Goal: Task Accomplishment & Management: Manage account settings

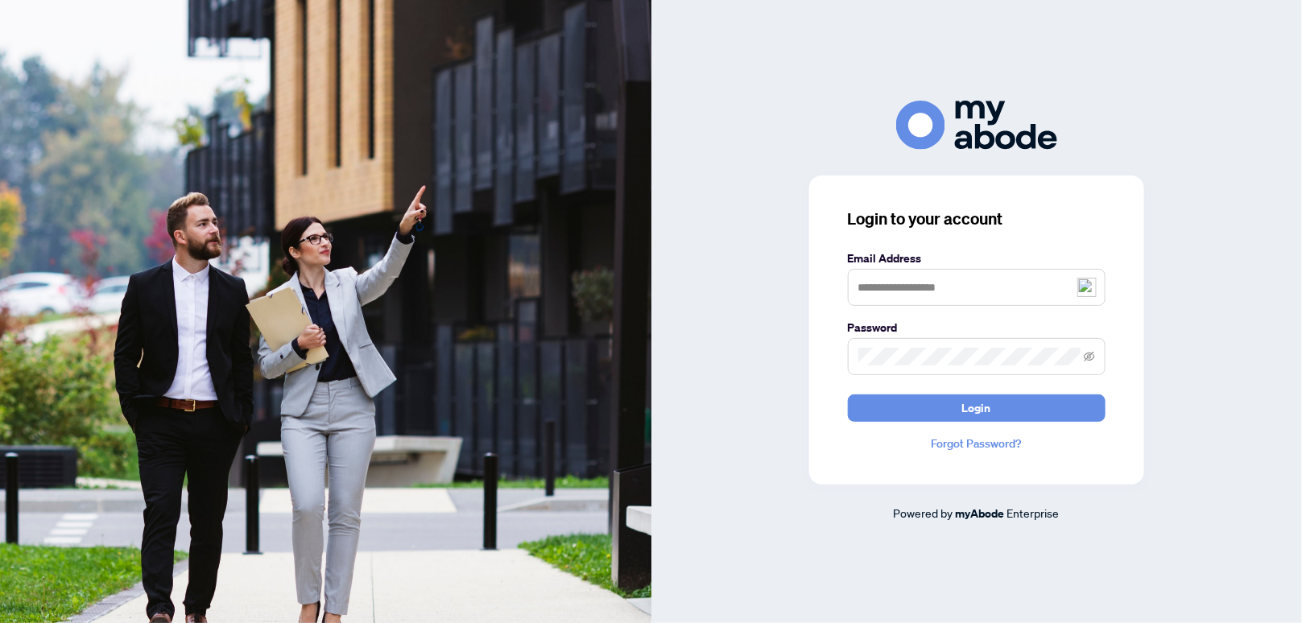
click at [1088, 289] on img at bounding box center [1087, 287] width 19 height 19
click at [1093, 284] on img at bounding box center [1087, 287] width 19 height 19
click at [1089, 288] on img at bounding box center [1087, 287] width 19 height 19
type input "**********"
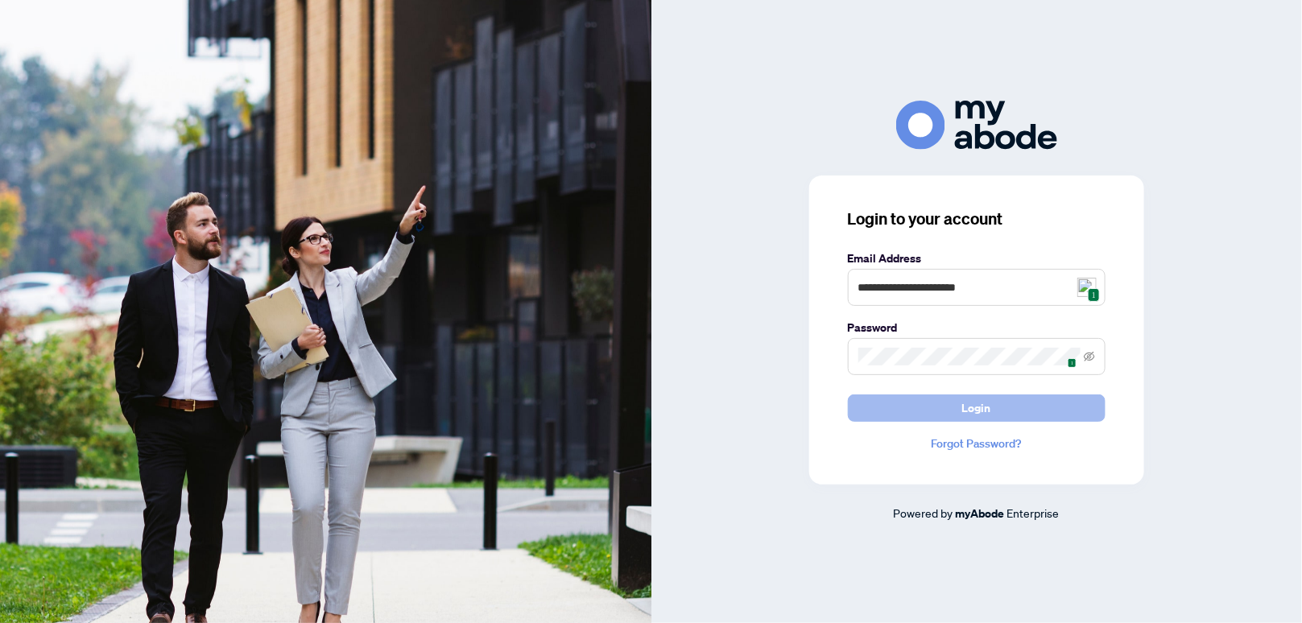
click at [978, 409] on span "Login" at bounding box center [976, 408] width 29 height 26
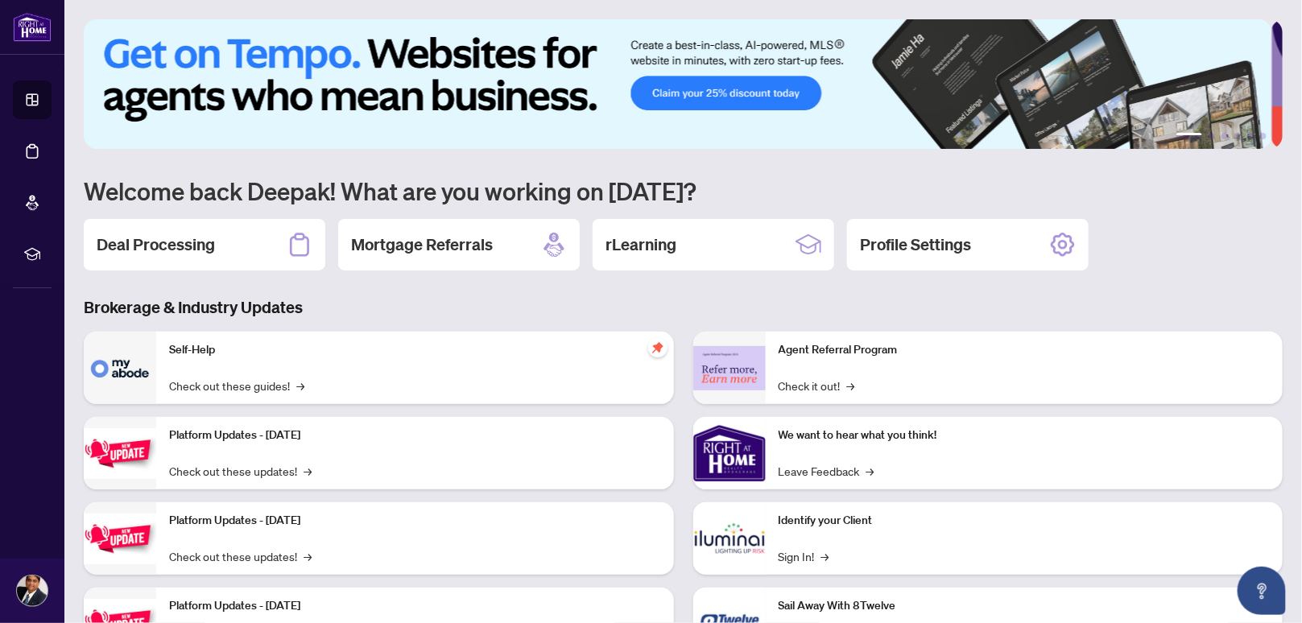
click at [163, 234] on h2 "Deal Processing" at bounding box center [156, 245] width 118 height 23
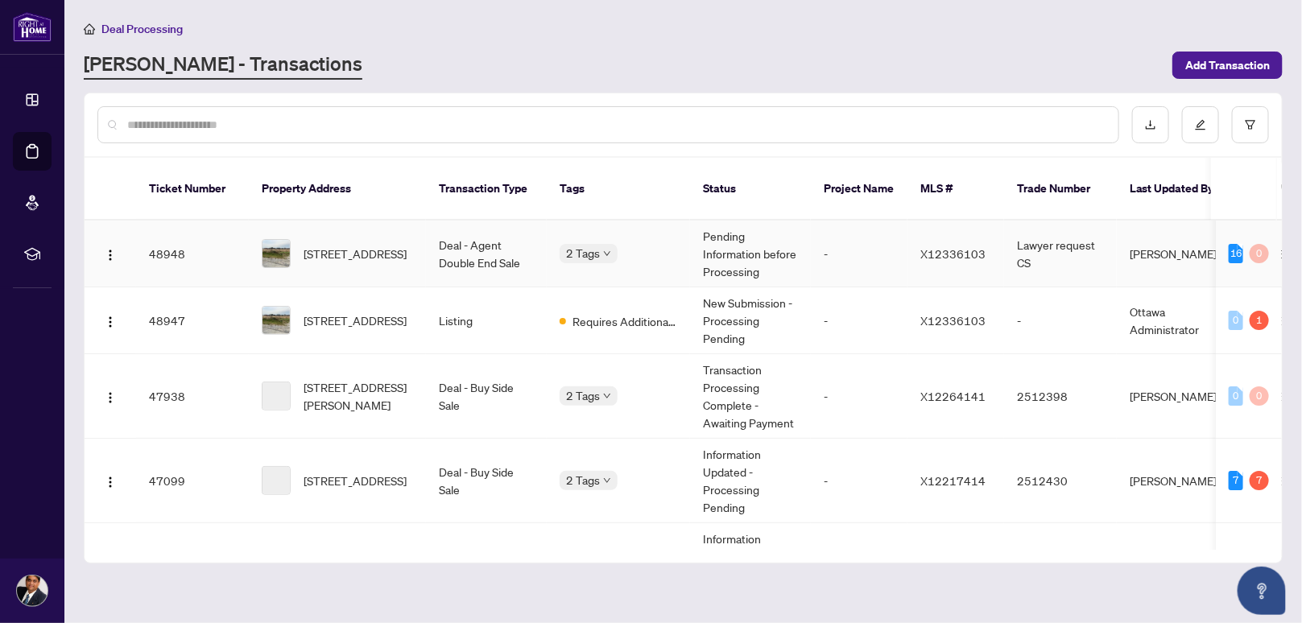
click at [419, 235] on td "6775 Still Meadow Way, Ottawa, Ontario K4P 0C9, Canada" at bounding box center [337, 254] width 177 height 67
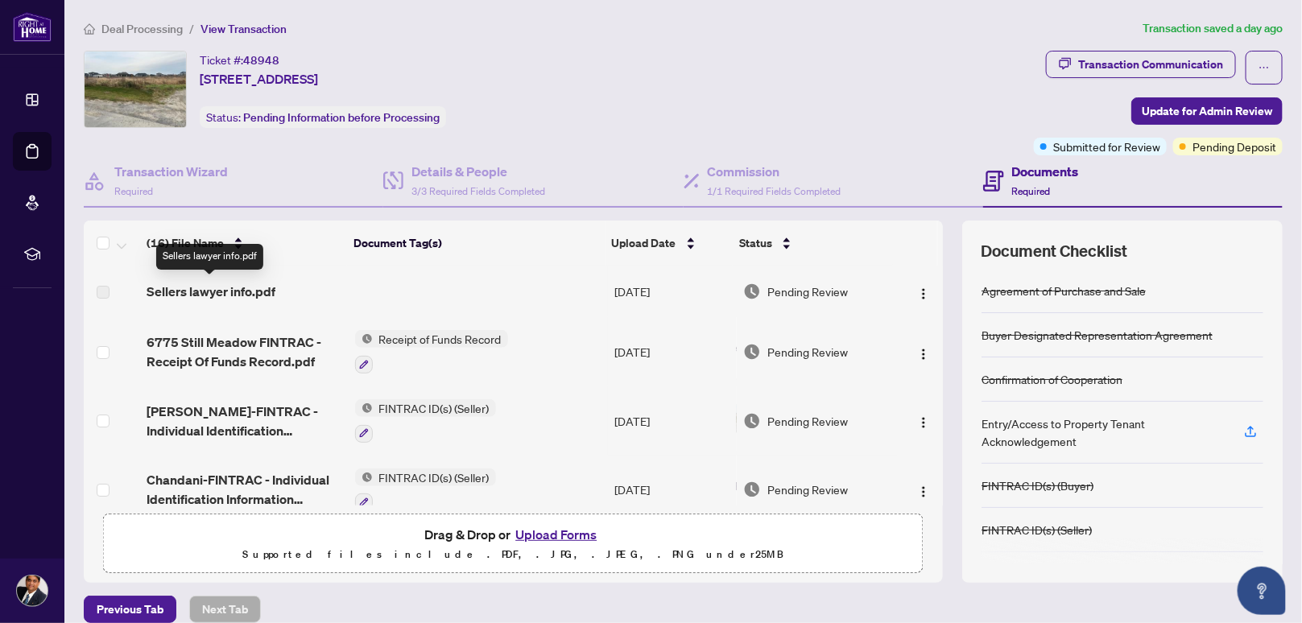
click at [206, 288] on span "Sellers lawyer info.pdf" at bounding box center [211, 291] width 129 height 19
click at [105, 287] on label at bounding box center [103, 292] width 13 height 18
click at [263, 290] on span "Sellers lawyer info.pdf" at bounding box center [211, 291] width 129 height 19
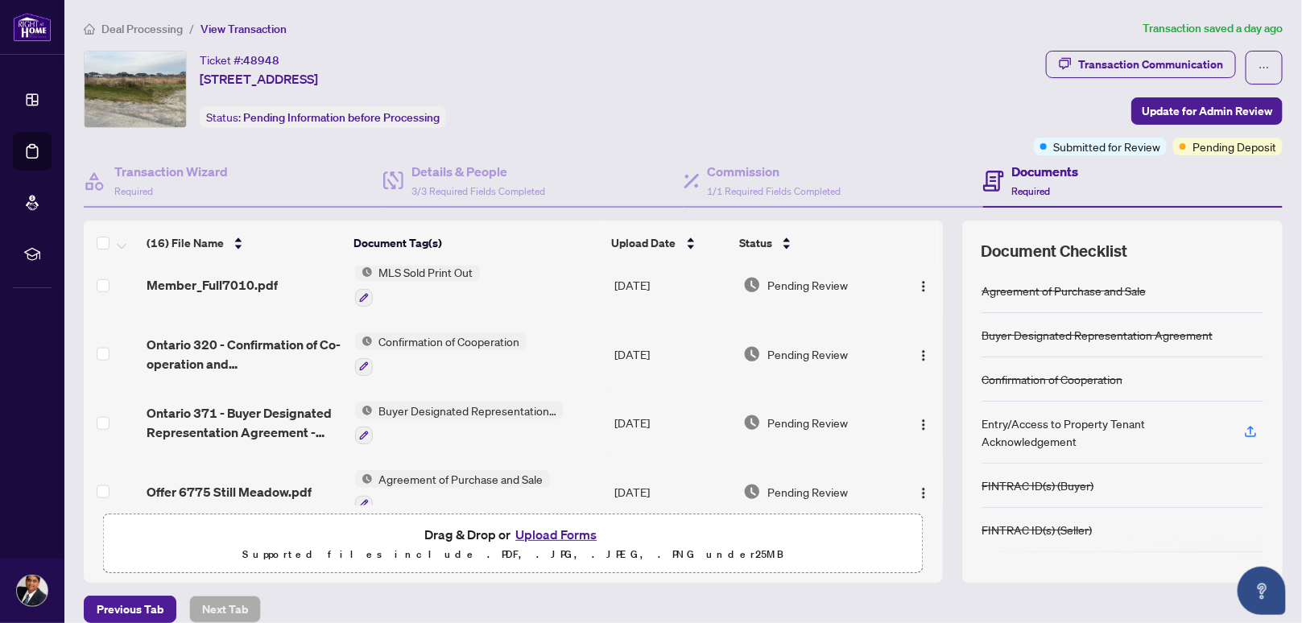
scroll to position [834, 0]
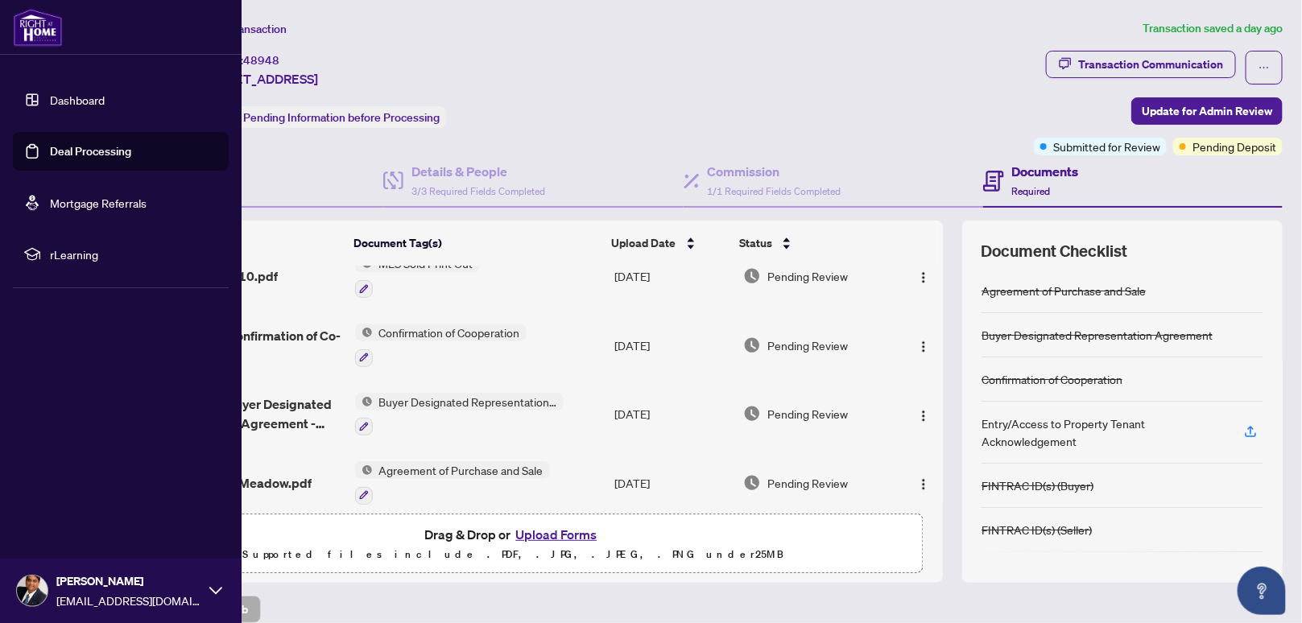
click at [78, 96] on link "Dashboard" at bounding box center [77, 100] width 55 height 14
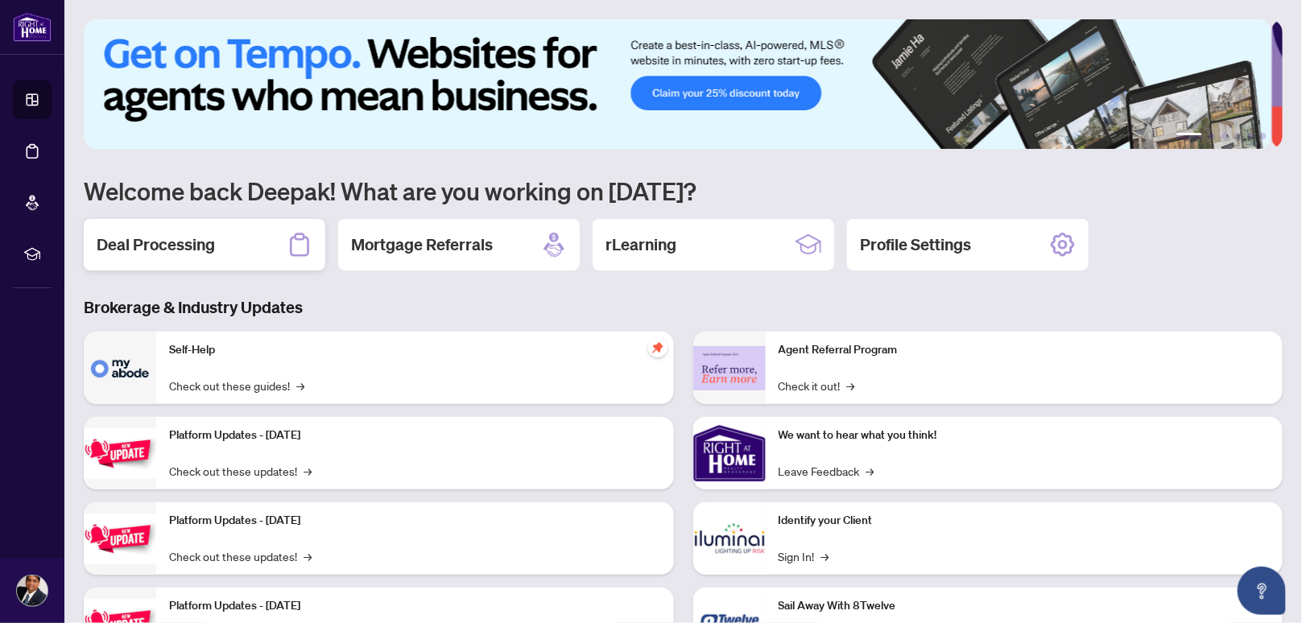
click at [257, 241] on div "Deal Processing" at bounding box center [205, 245] width 242 height 52
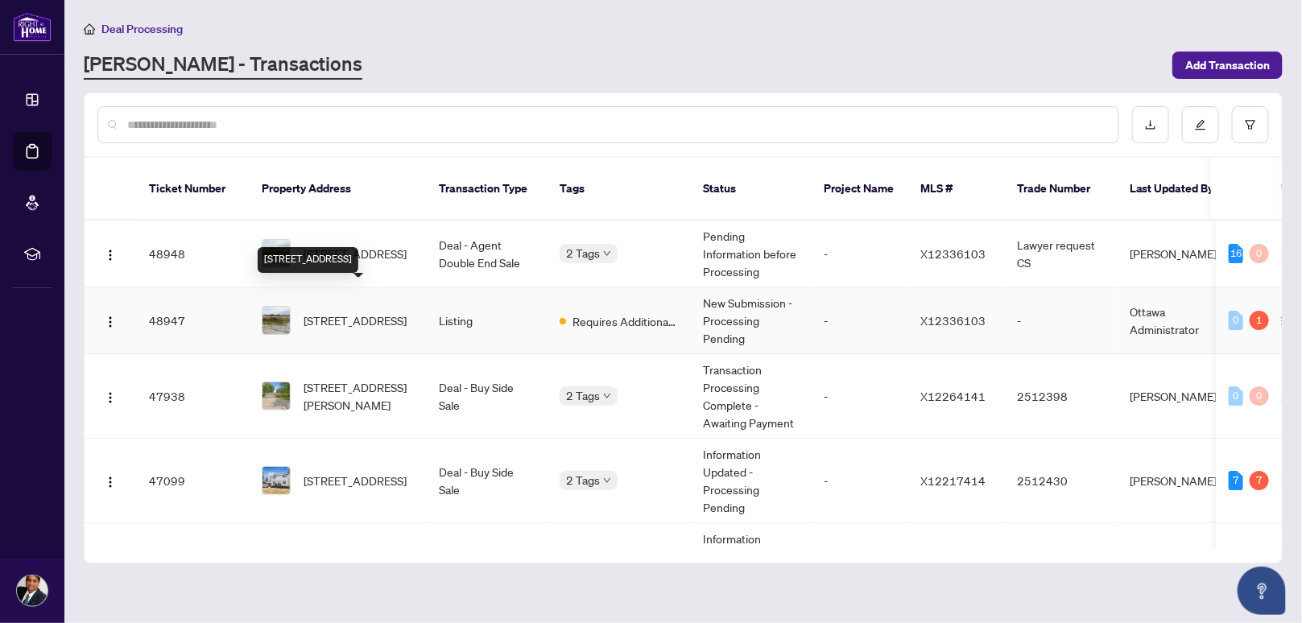
click at [385, 312] on span "6775 Still Meadow Way, Ottawa, Ontario K4P 0C9, Canada" at bounding box center [355, 321] width 103 height 18
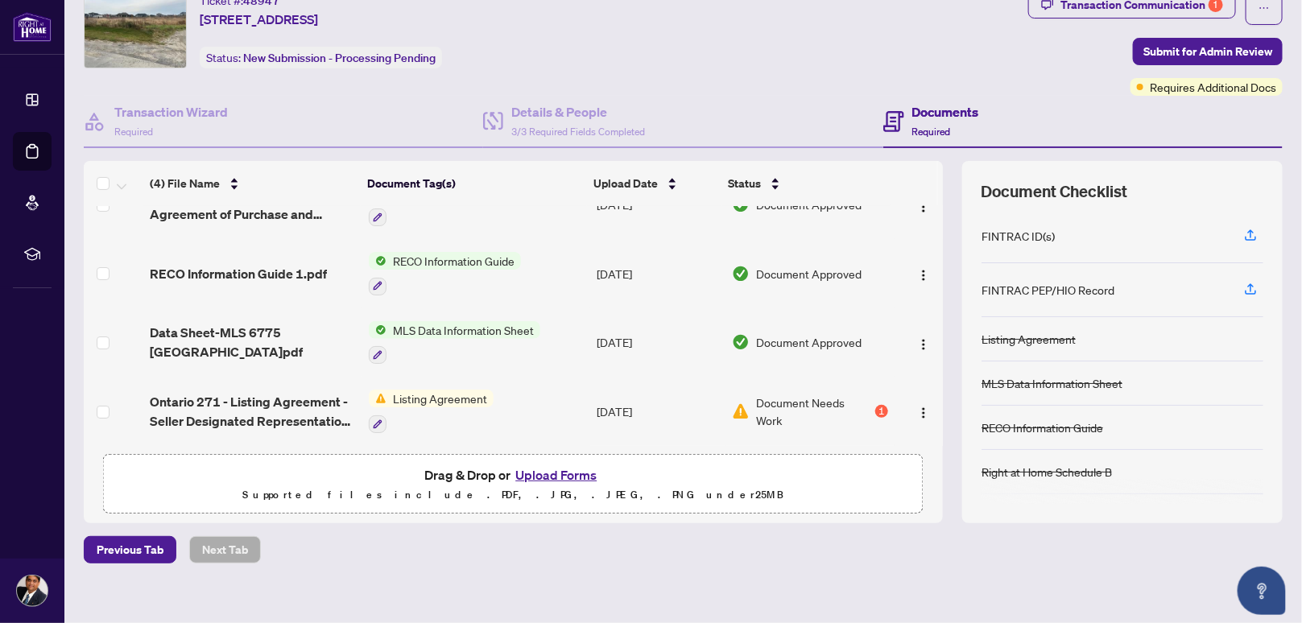
scroll to position [72, 0]
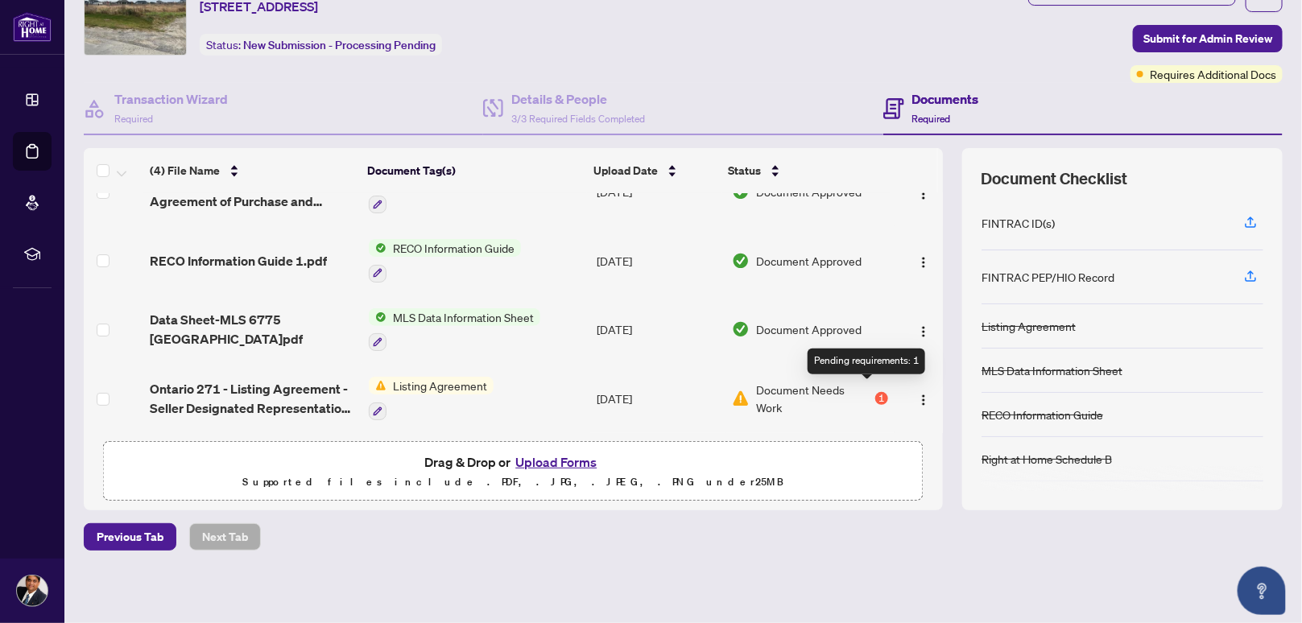
click at [875, 392] on div "1" at bounding box center [881, 398] width 13 height 13
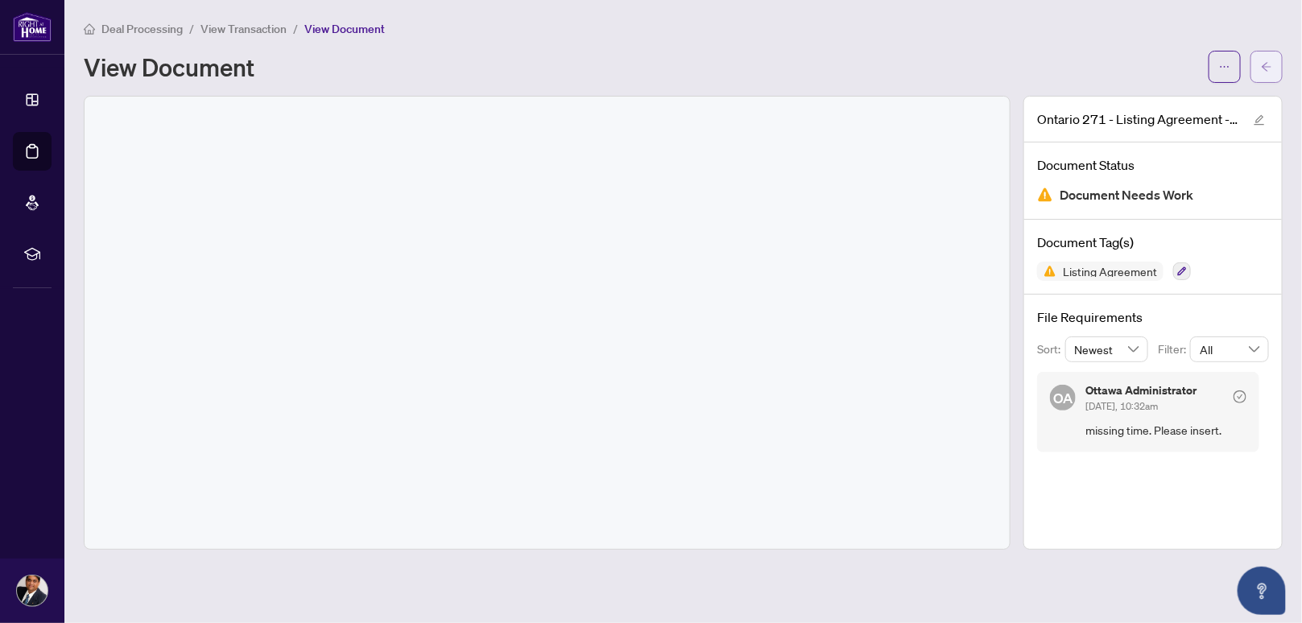
click at [1274, 68] on button "button" at bounding box center [1267, 67] width 32 height 32
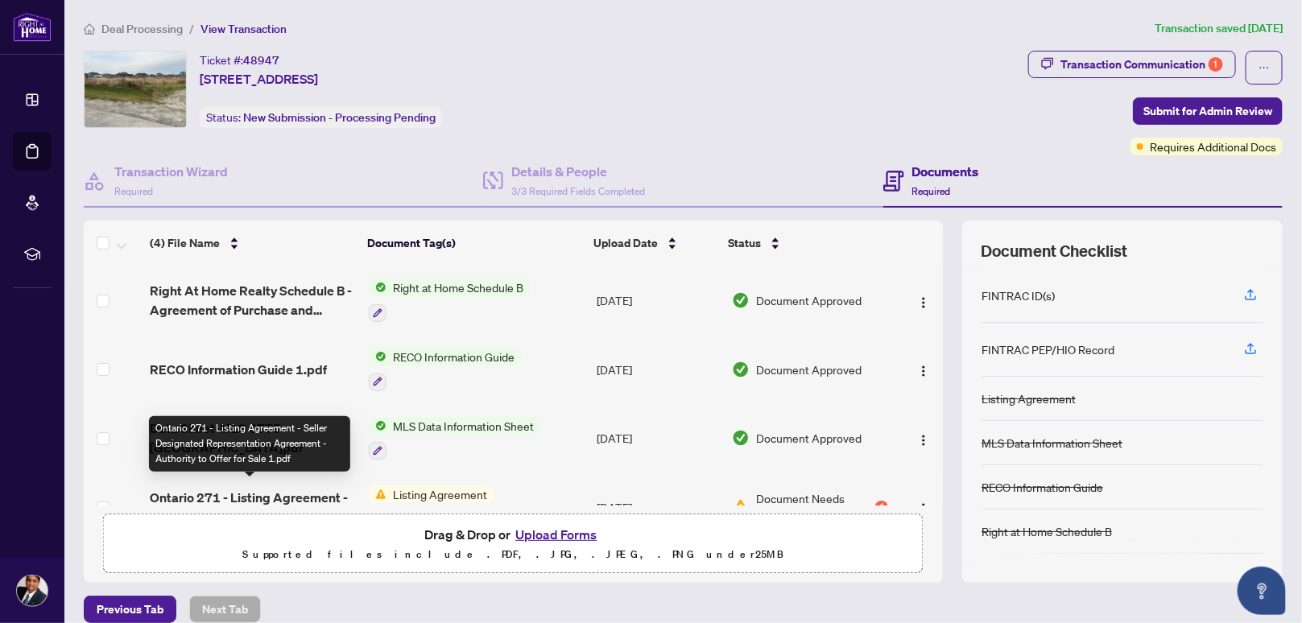
click at [212, 492] on span "Ontario 271 - Listing Agreement - Seller Designated Representation Agreement - …" at bounding box center [253, 507] width 206 height 39
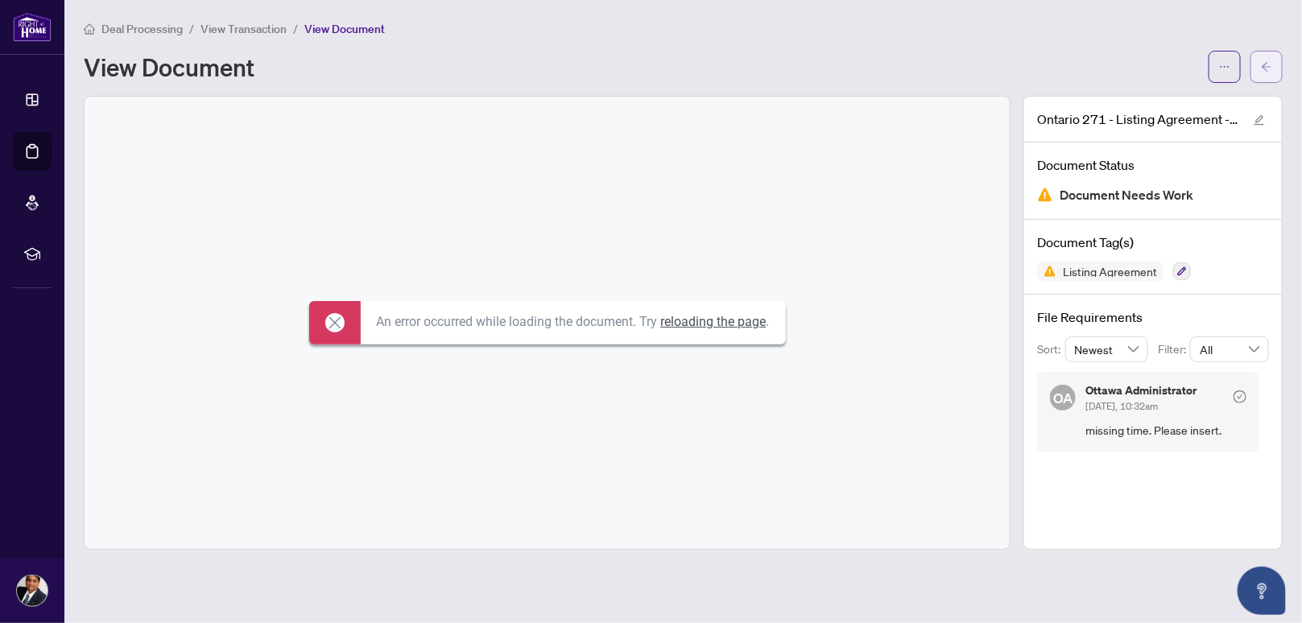
click at [1268, 71] on span "button" at bounding box center [1266, 67] width 11 height 26
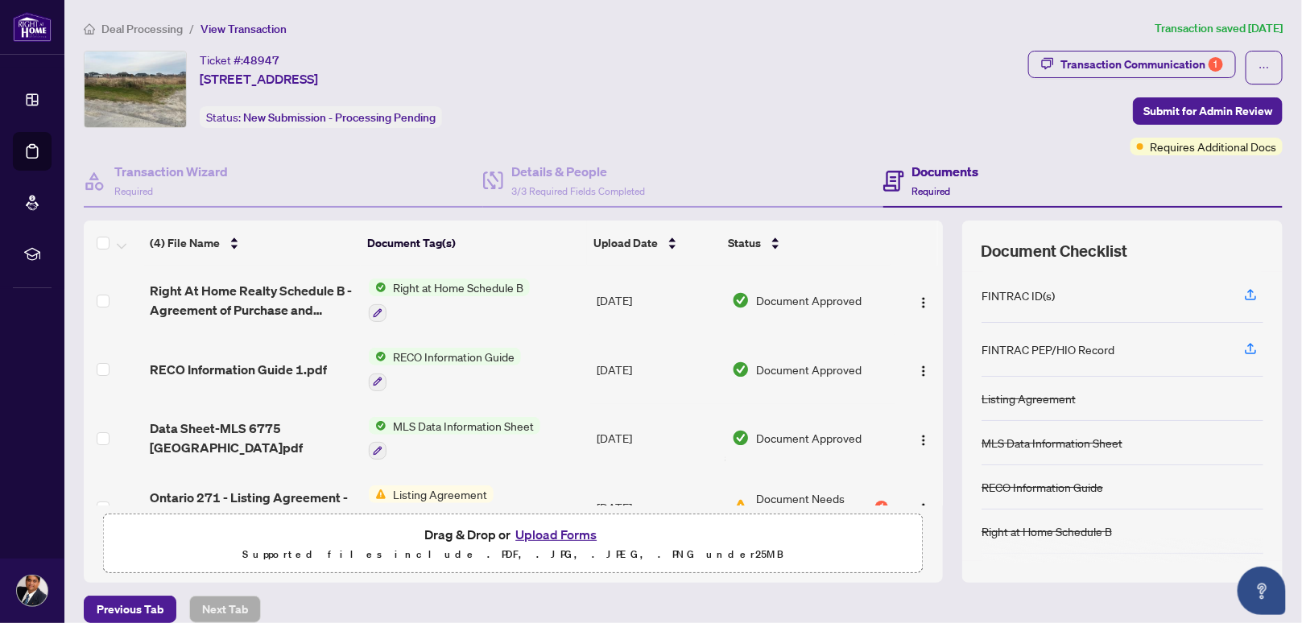
scroll to position [36, 0]
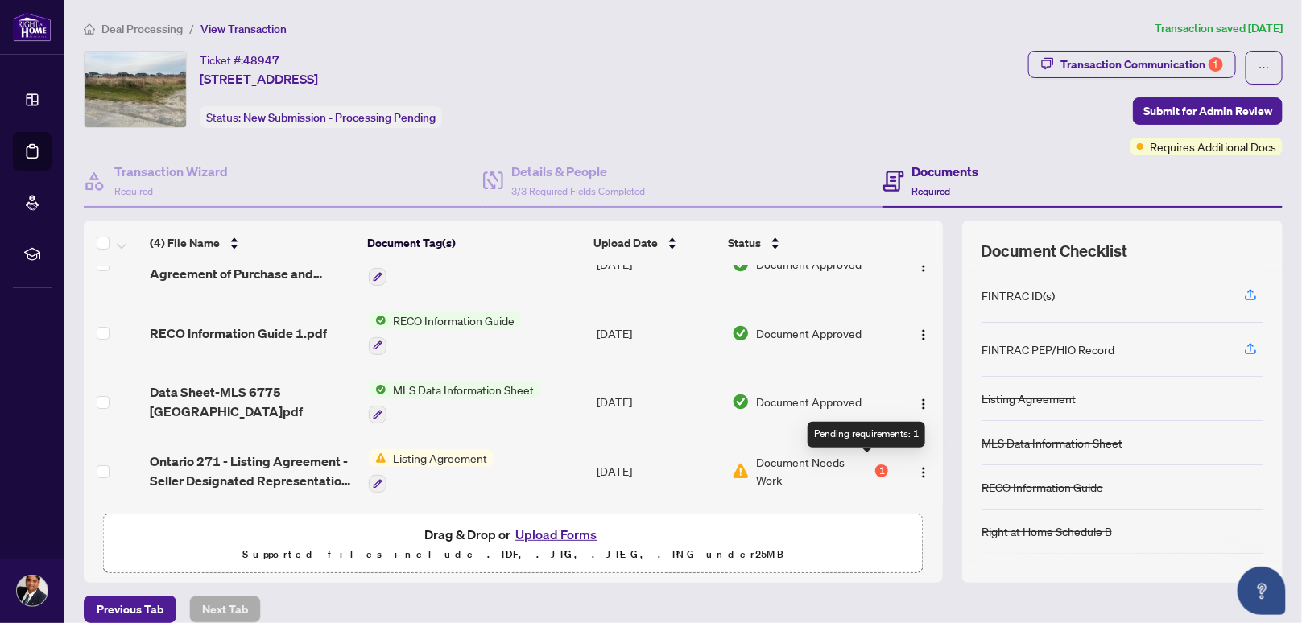
click at [875, 465] on div "1" at bounding box center [881, 471] width 13 height 13
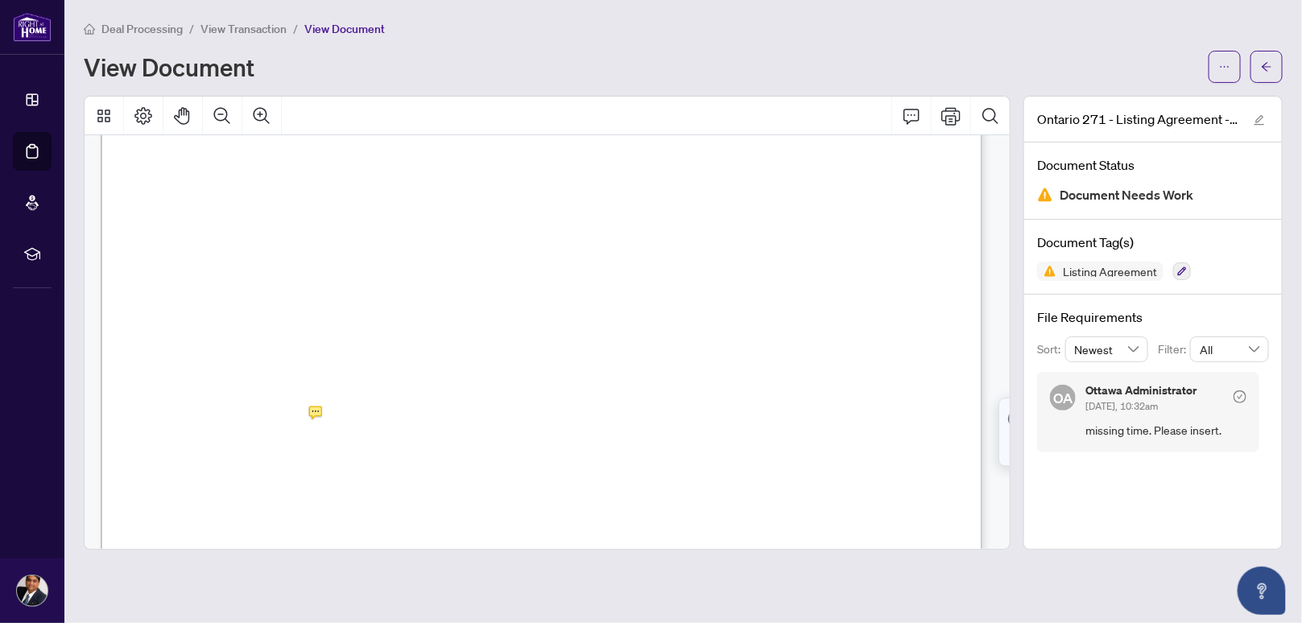
scroll to position [242, 0]
click at [1266, 63] on icon "arrow-left" at bounding box center [1266, 66] width 11 height 11
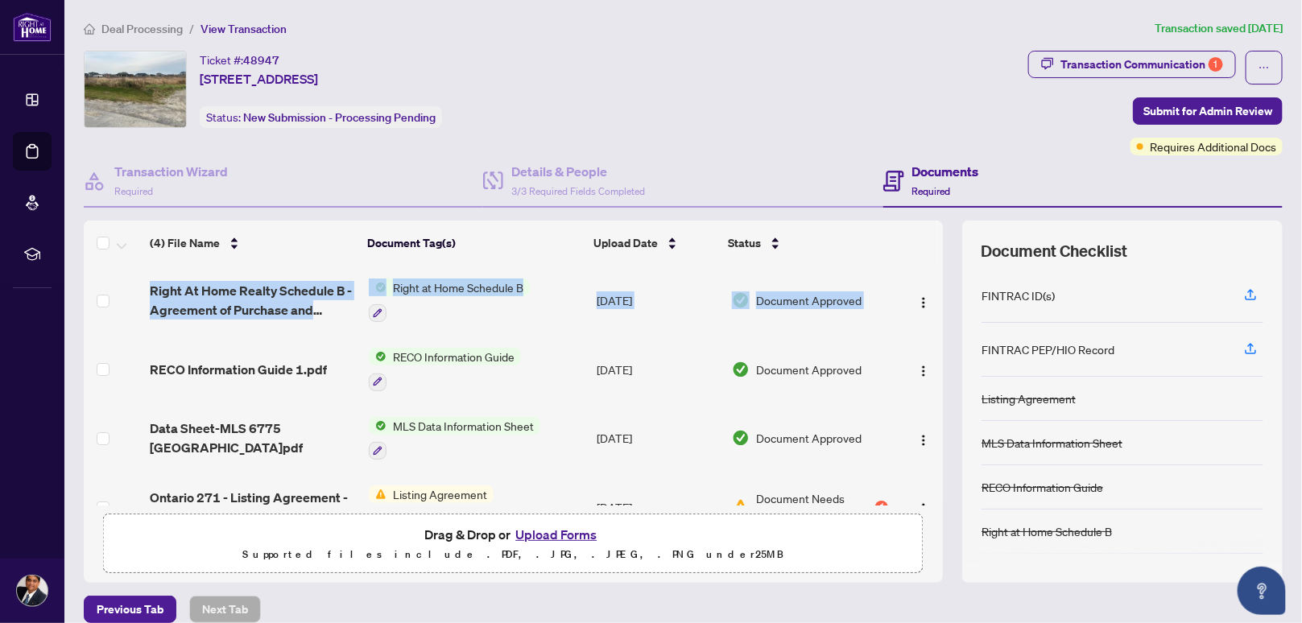
drag, startPoint x: 925, startPoint y: 278, endPoint x: 924, endPoint y: 237, distance: 41.1
click at [924, 237] on div "(4) File Name Document Tag(s) Upload Date Status Right At Home Realty Schedule …" at bounding box center [513, 363] width 859 height 285
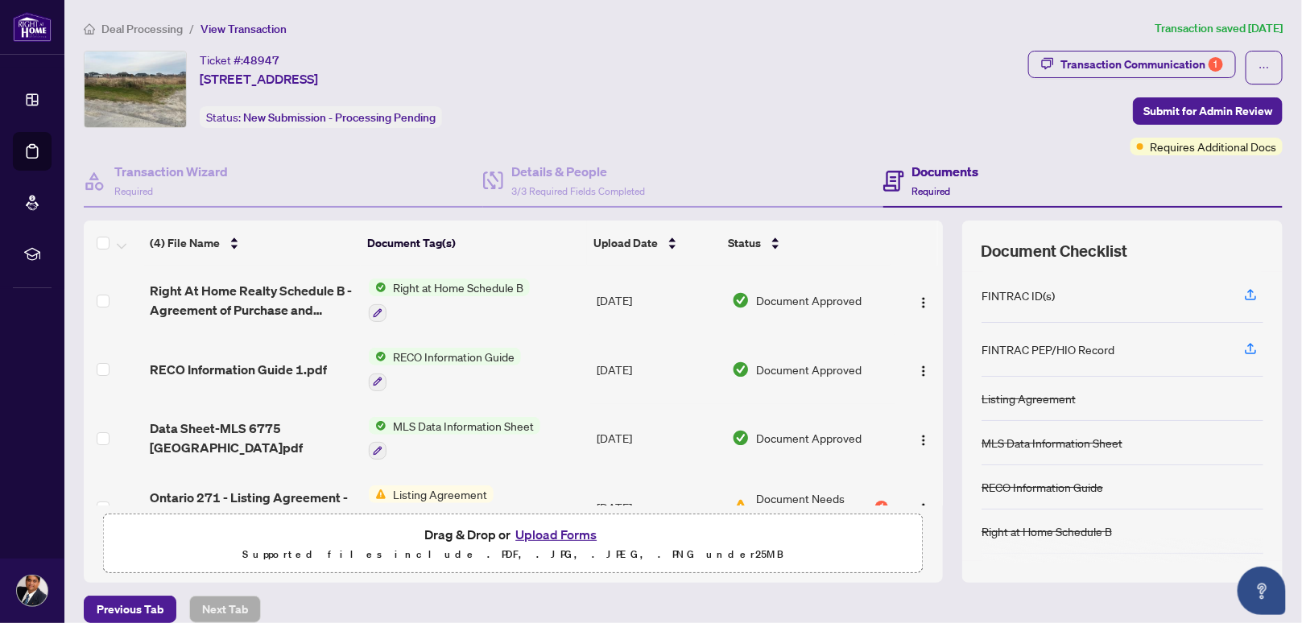
click at [833, 97] on div "Ticket #: 48947 6775 Still Meadow Way, Ottawa, Ontario K4P 0C9, Canada Status: …" at bounding box center [553, 89] width 938 height 77
